Goal: Understand process/instructions

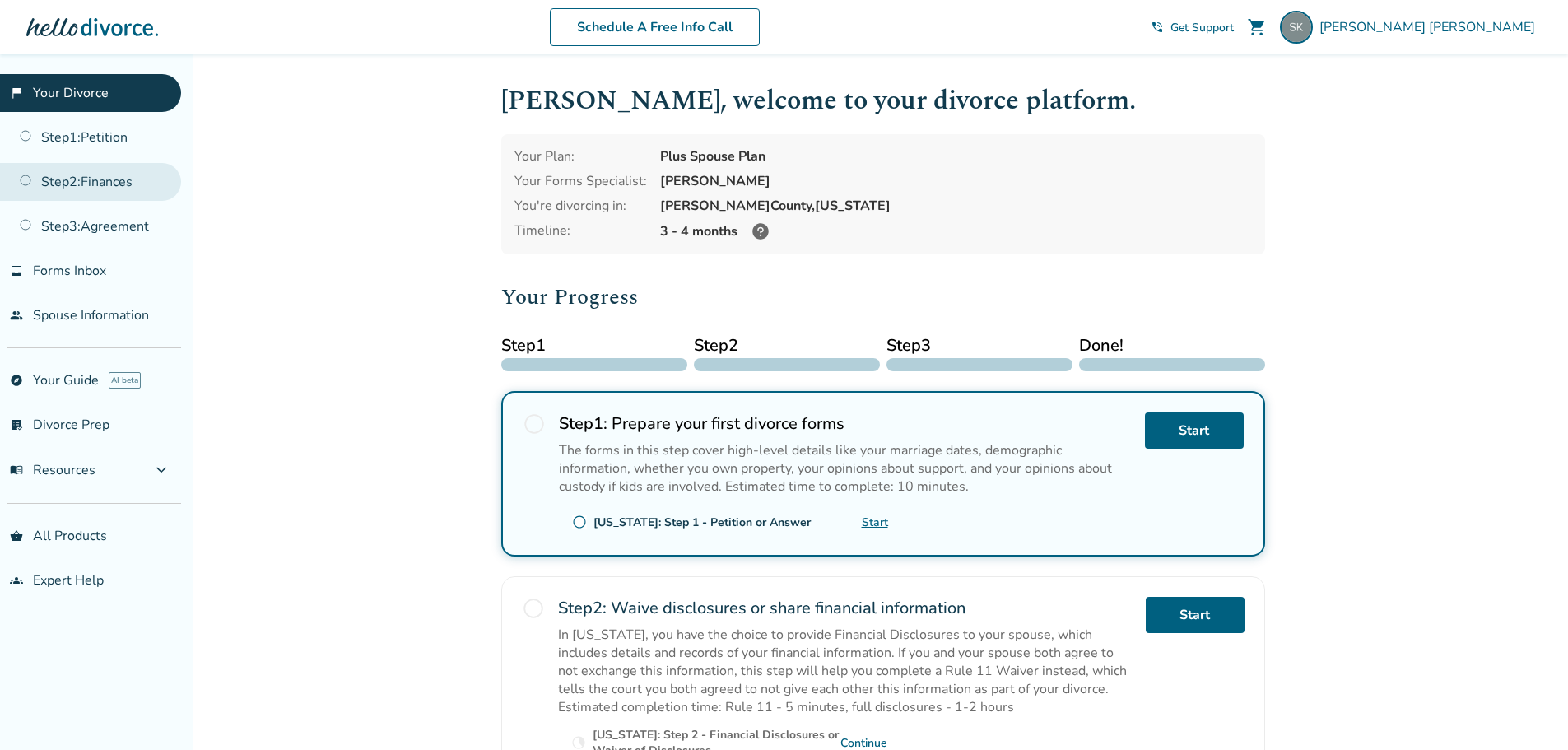
click at [104, 184] on link "Step 2 : Finances" at bounding box center [90, 182] width 181 height 38
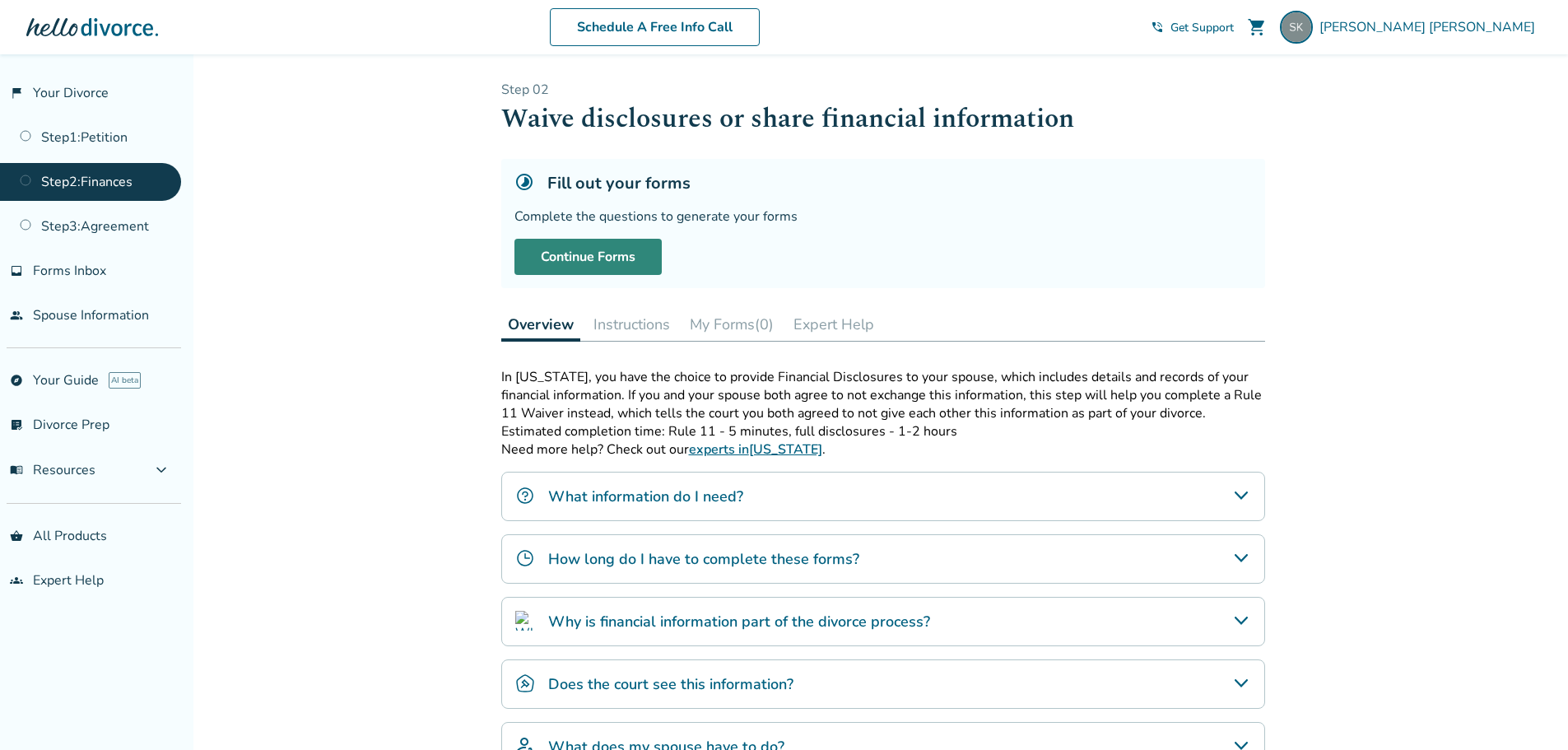
click at [602, 258] on link "Continue Forms" at bounding box center [588, 257] width 148 height 36
click at [624, 325] on button "Instructions" at bounding box center [632, 325] width 90 height 33
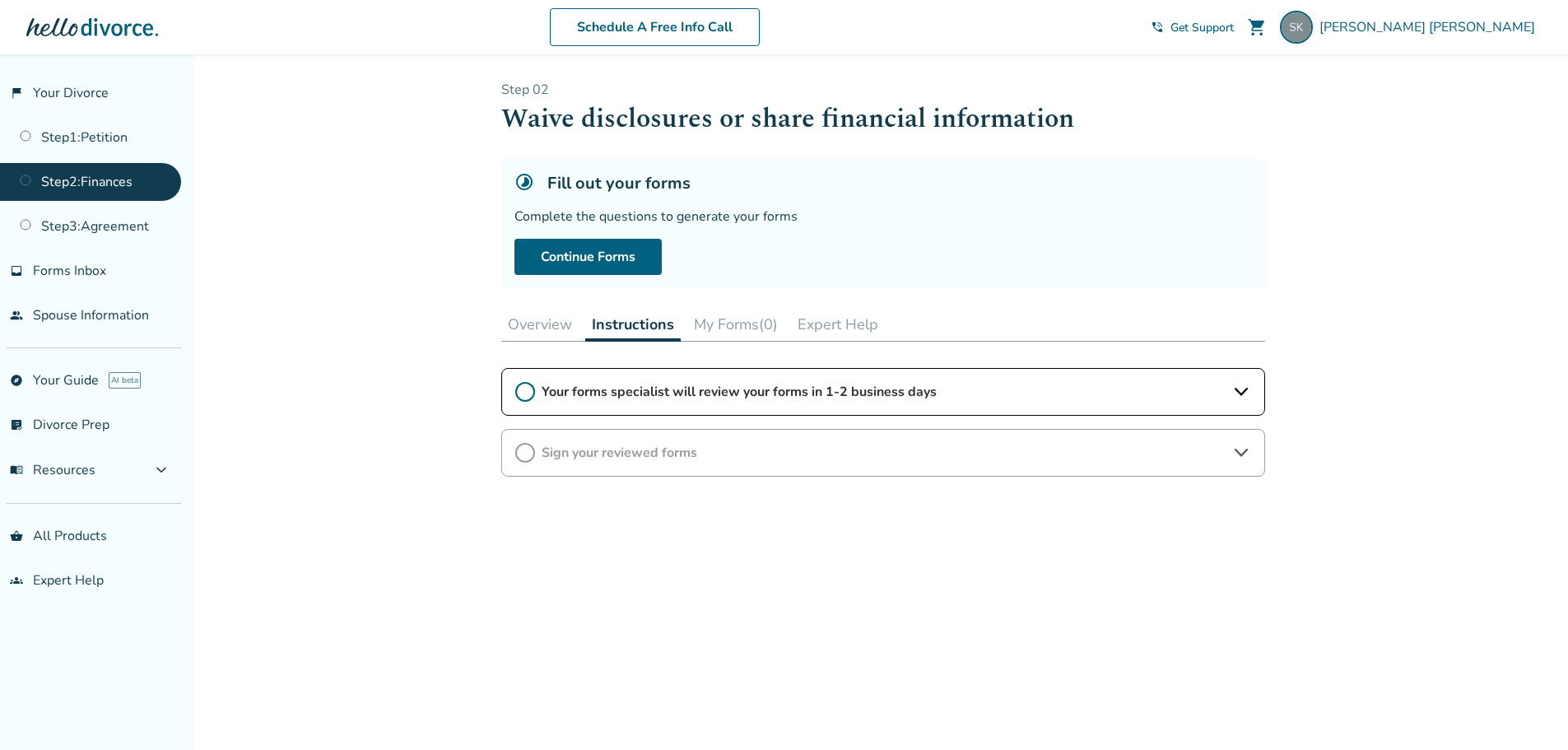
click at [542, 320] on button "Overview" at bounding box center [539, 325] width 77 height 33
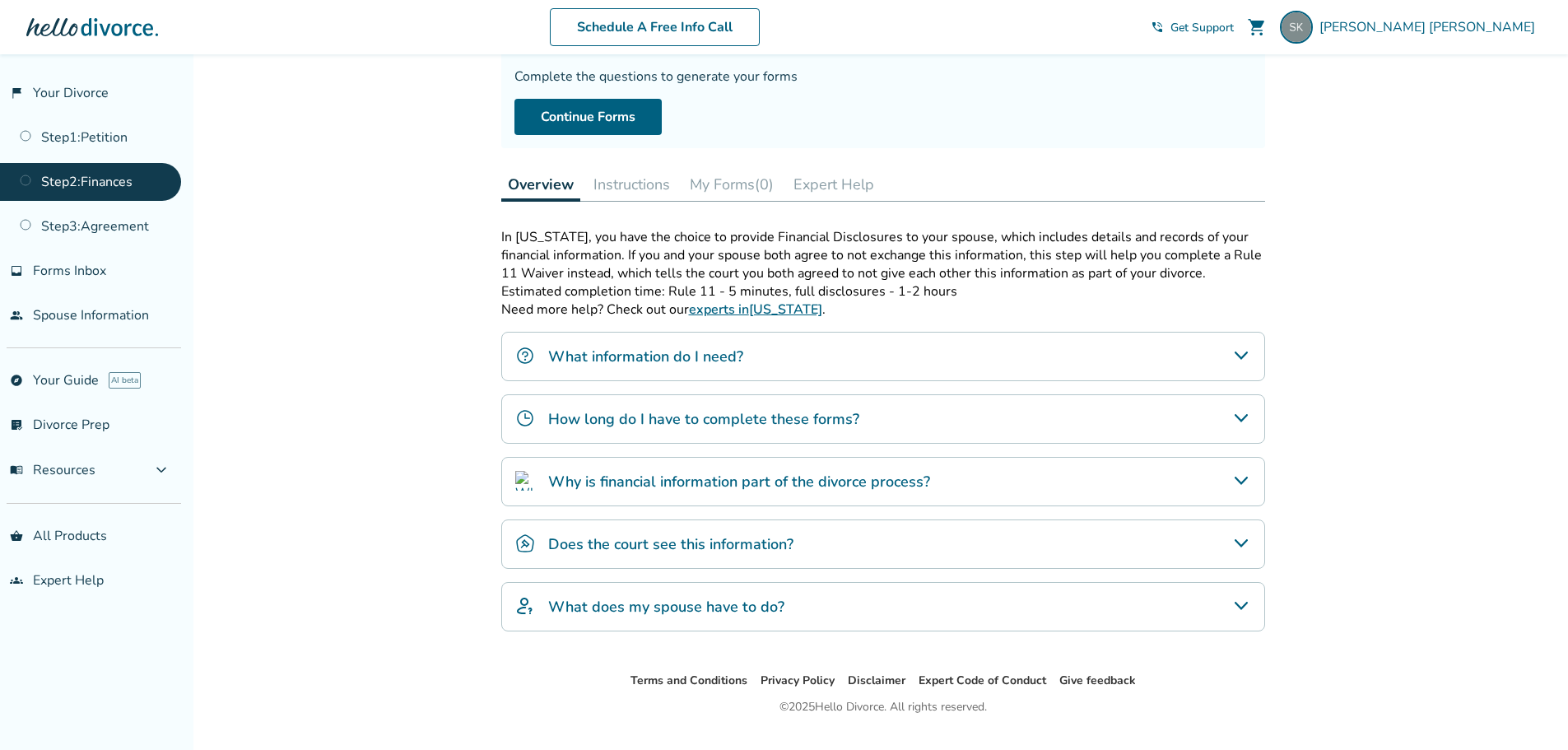
scroll to position [164, 0]
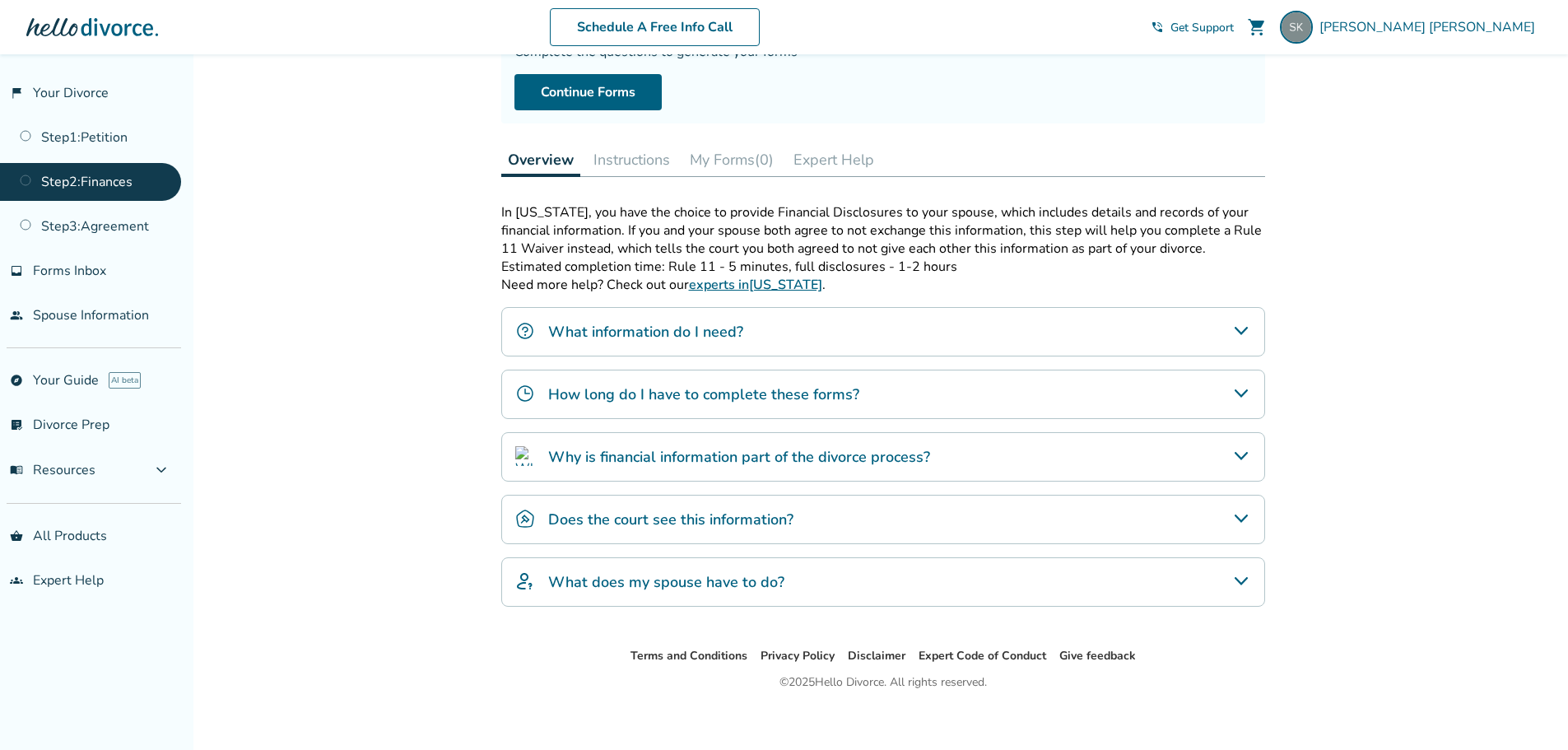
click at [693, 396] on h4 "How long do I have to complete these forms?" at bounding box center [704, 395] width 311 height 22
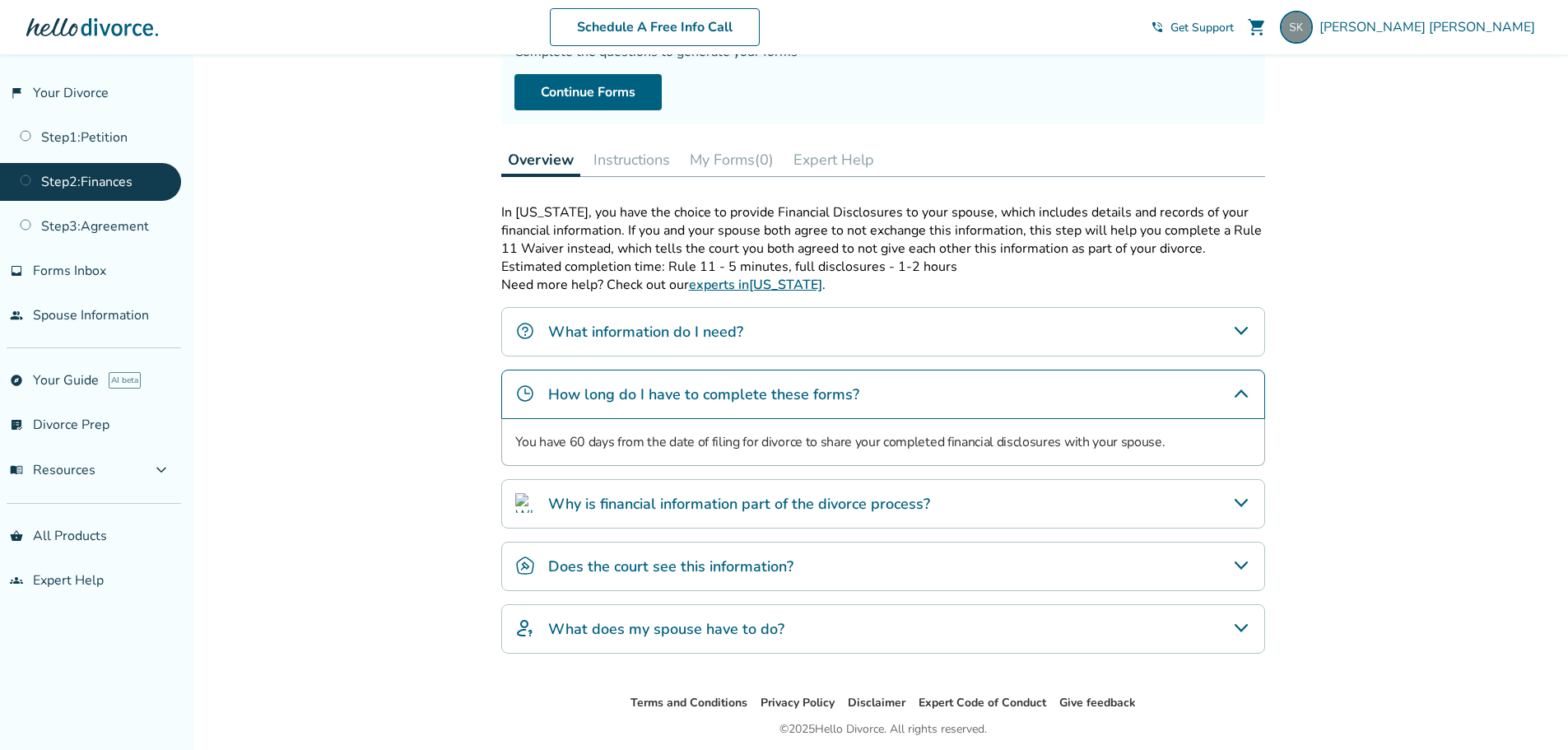
click at [697, 338] on h4 "What information do I need?" at bounding box center [645, 332] width 195 height 22
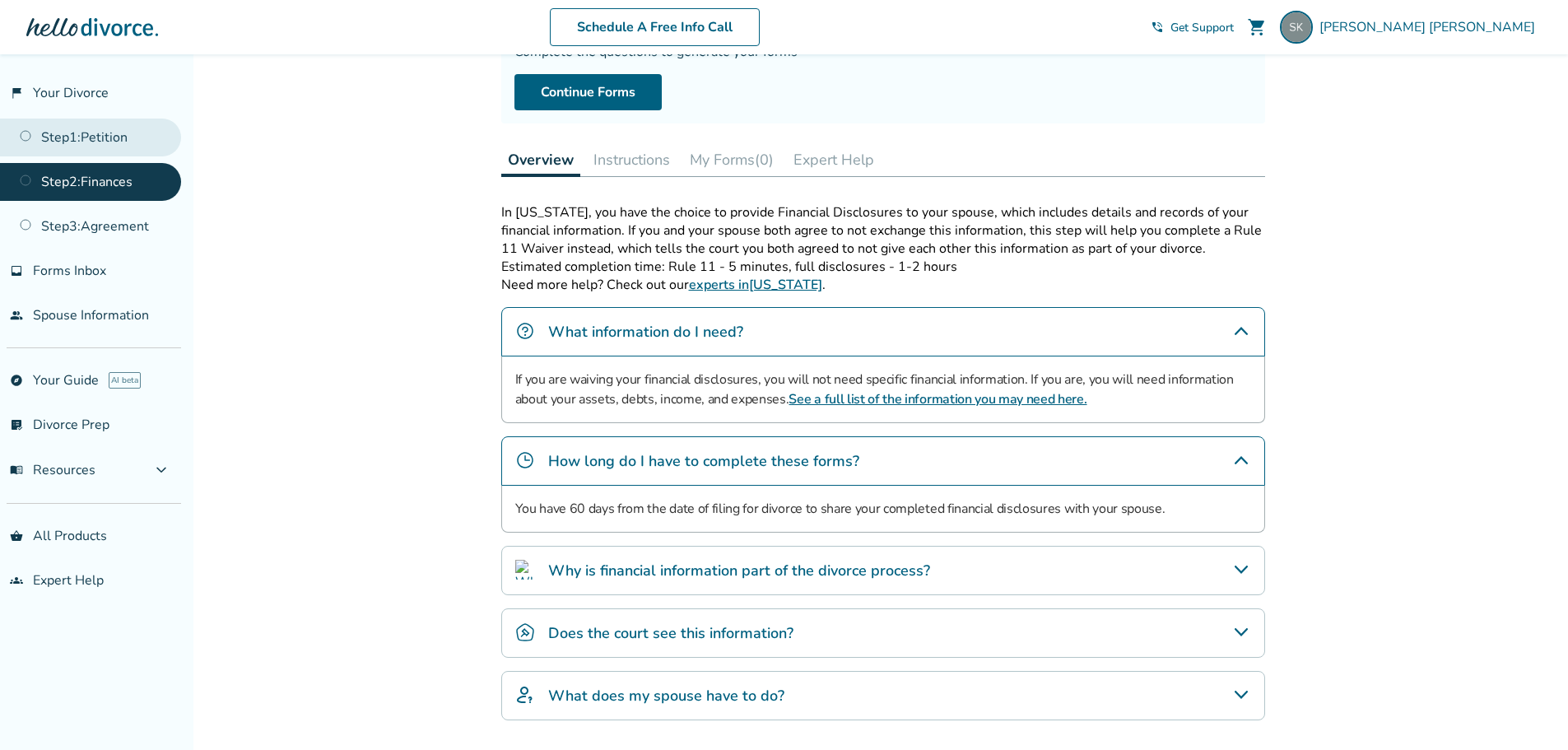
click at [96, 120] on link "Step 1 : Petition" at bounding box center [90, 137] width 181 height 38
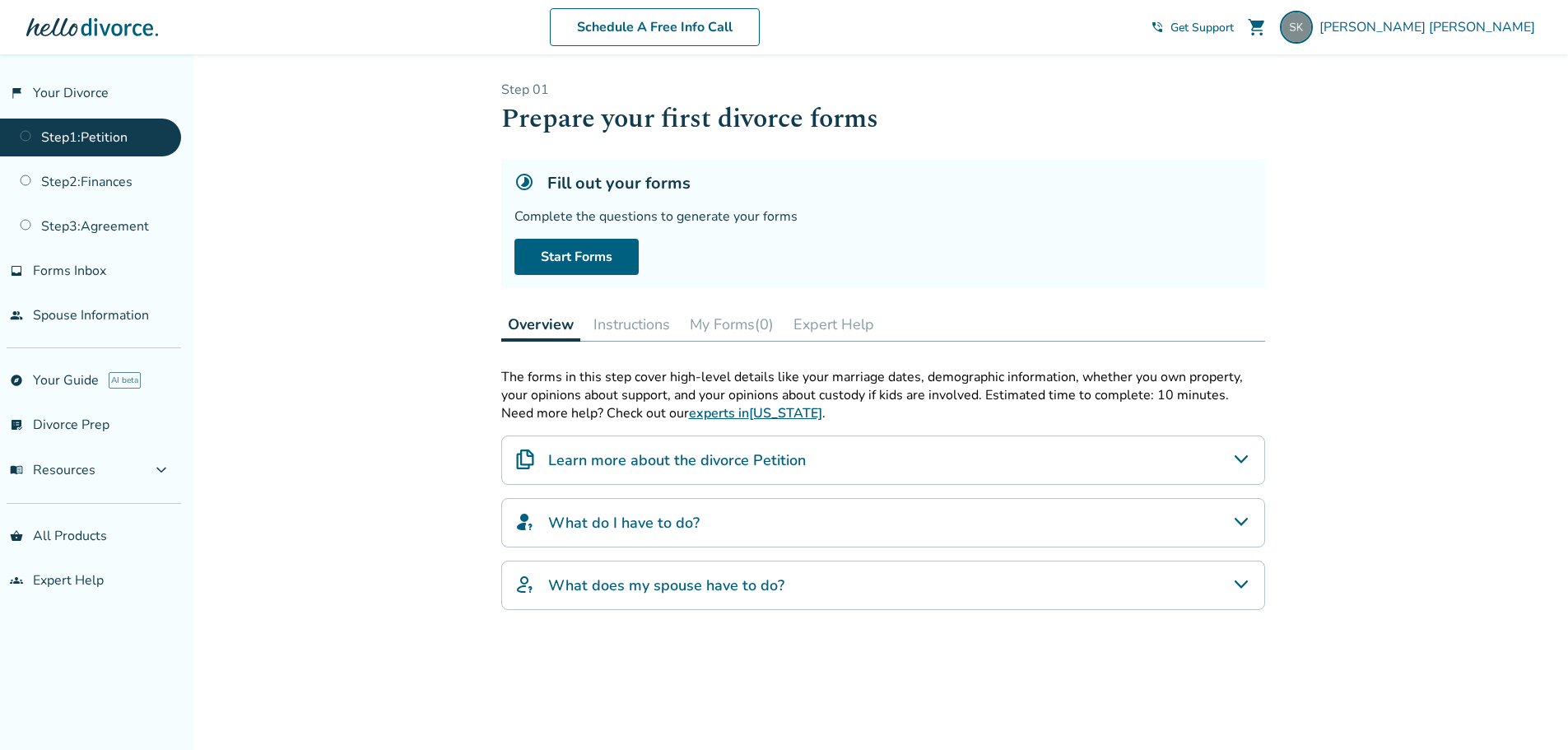
click at [665, 523] on h4 "What do I have to do?" at bounding box center [623, 523] width 152 height 22
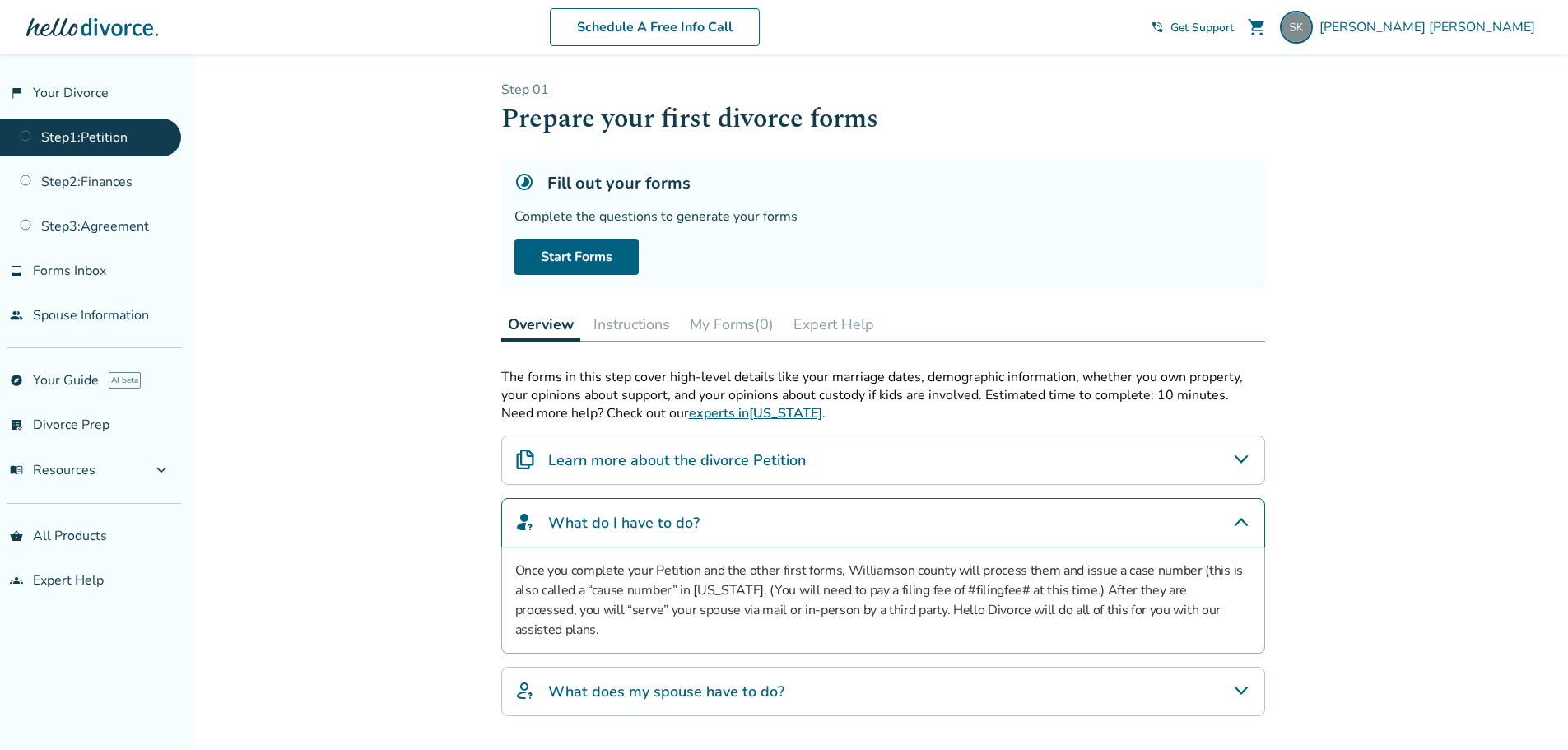
click at [638, 328] on button "Instructions" at bounding box center [632, 325] width 90 height 33
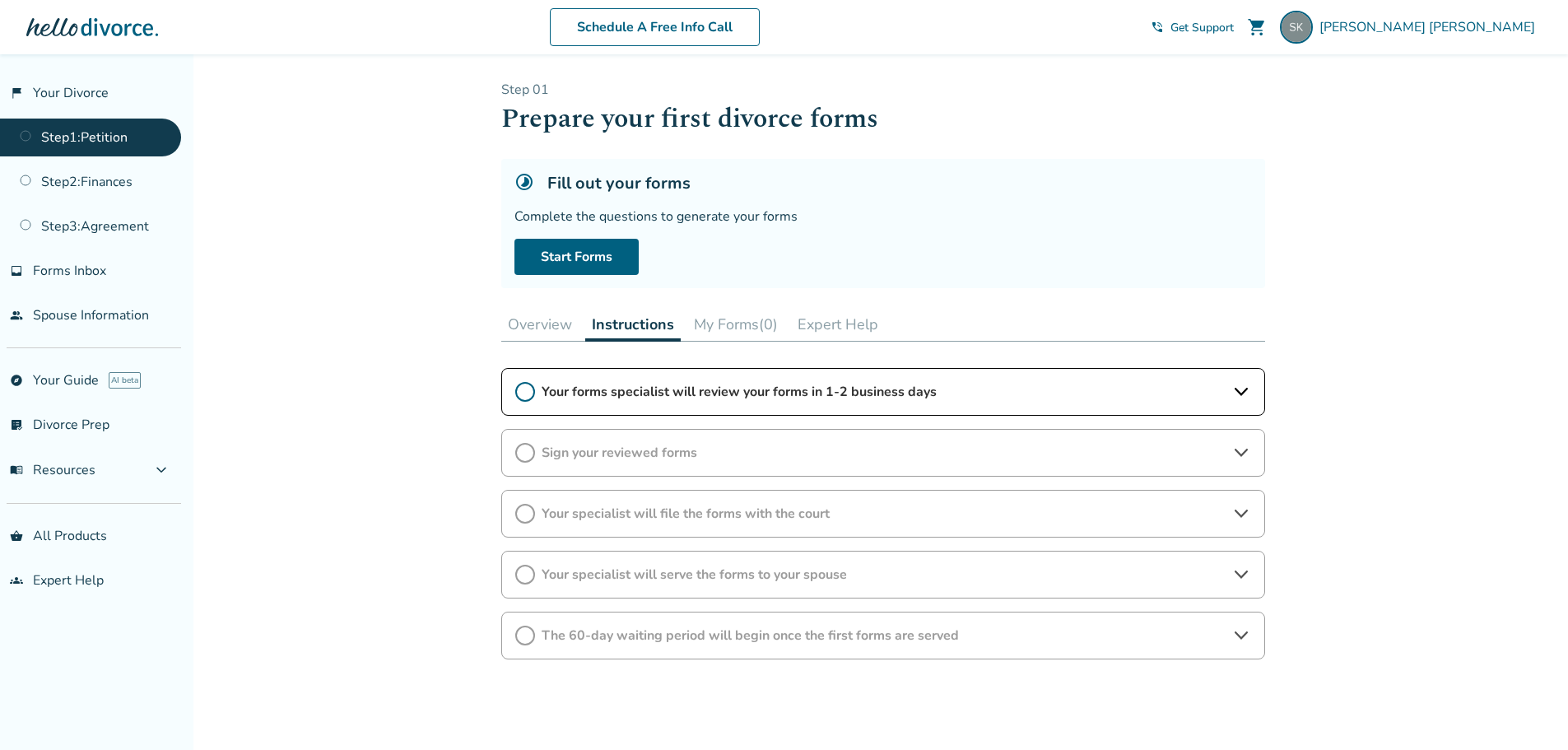
click at [837, 386] on span "Your forms specialist will review your forms in 1-2 business days" at bounding box center [883, 392] width 683 height 19
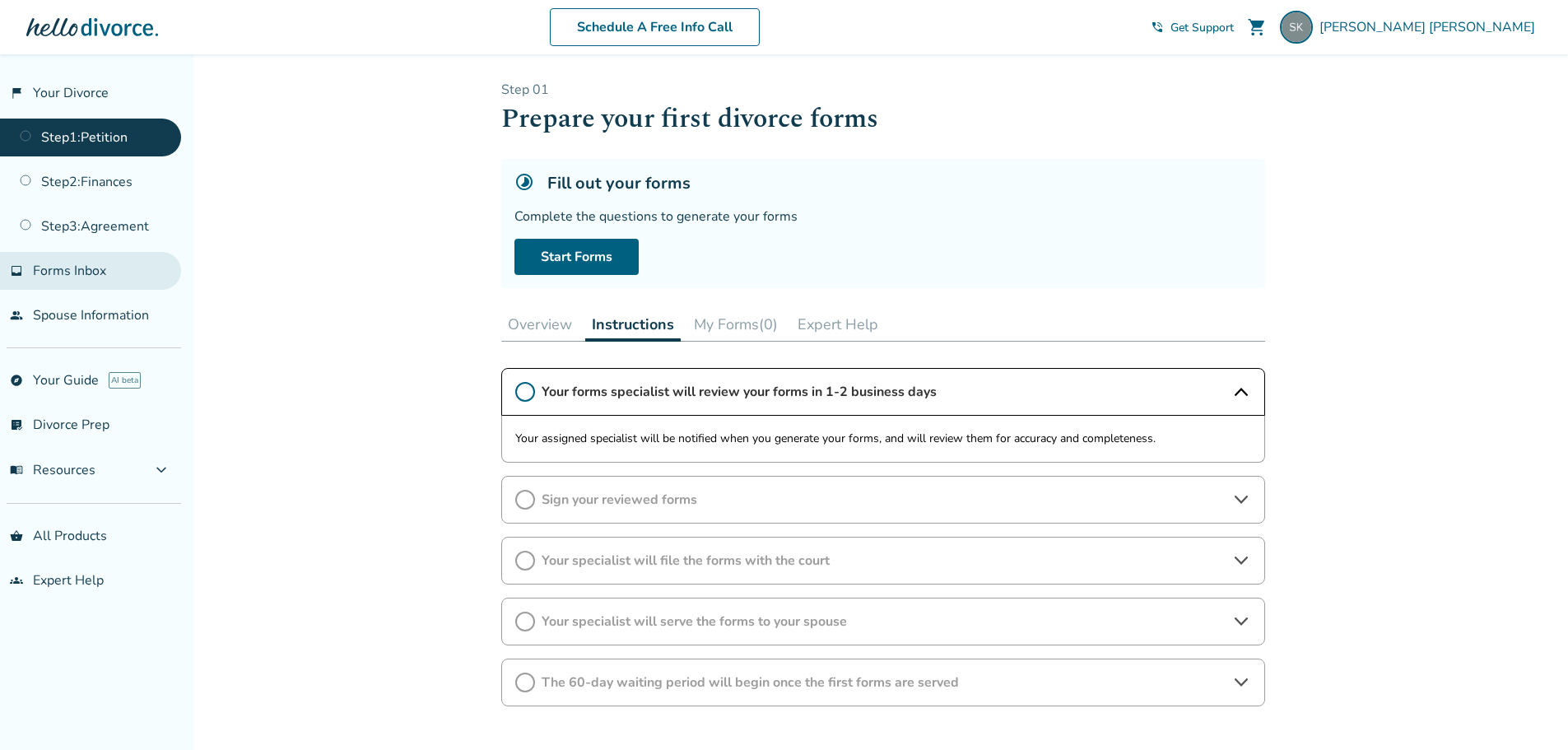
click at [79, 273] on span "Forms Inbox" at bounding box center [69, 270] width 73 height 19
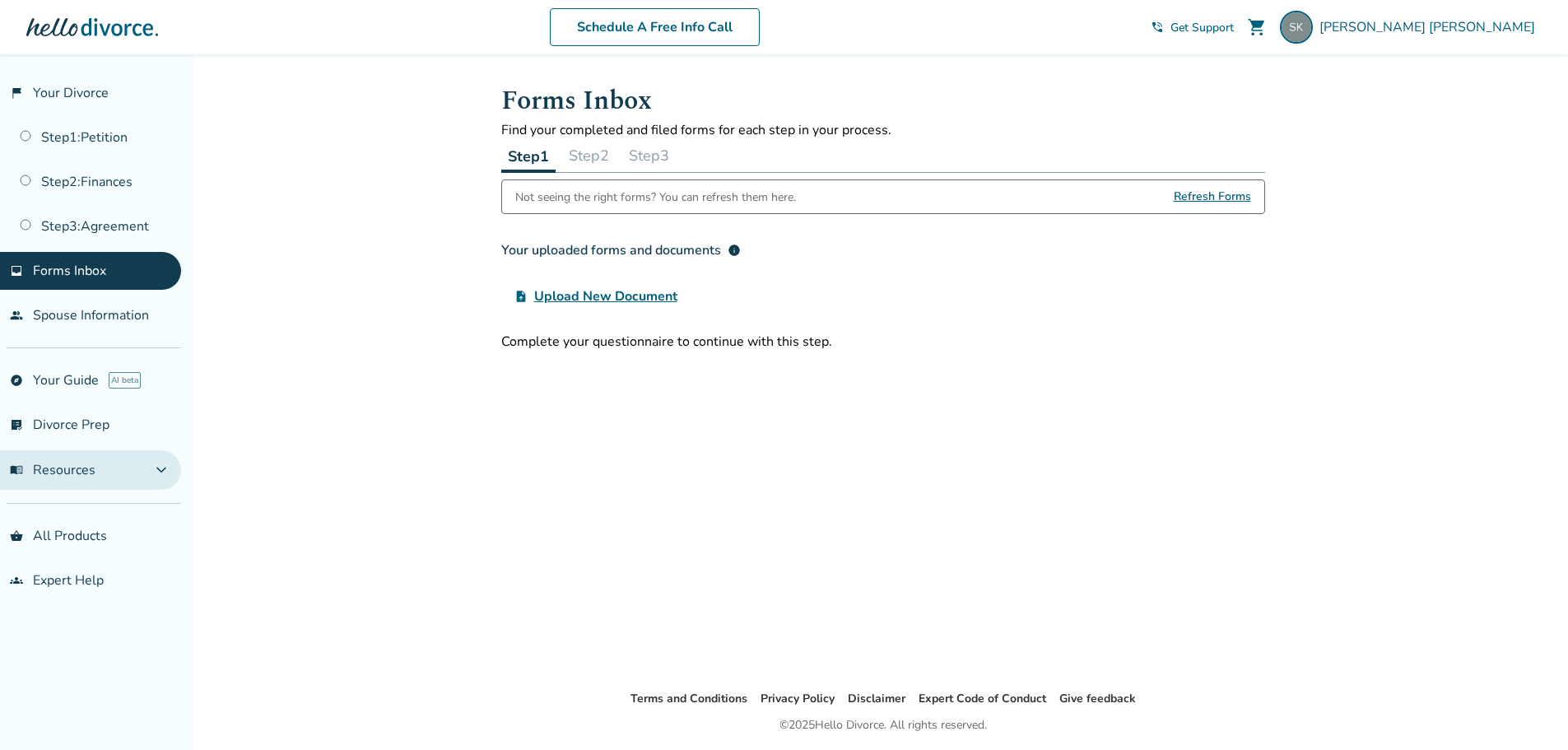
click at [71, 467] on span "menu_book Resources" at bounding box center [52, 470] width 85 height 19
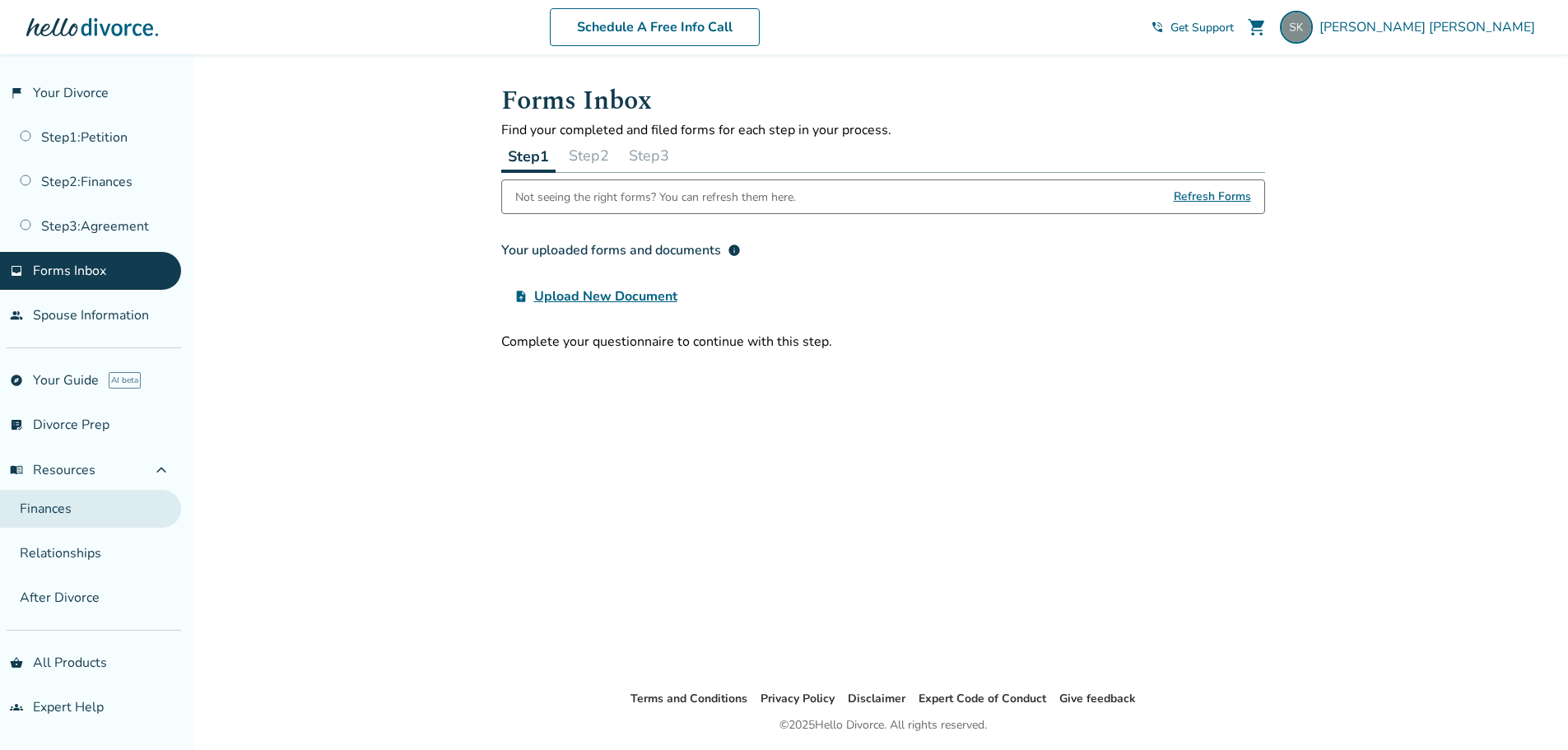
click at [58, 507] on link "Finances" at bounding box center [90, 508] width 181 height 38
